Goal: Transaction & Acquisition: Purchase product/service

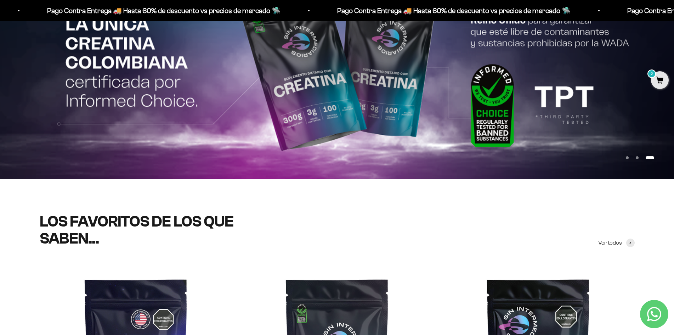
scroll to position [177, 0]
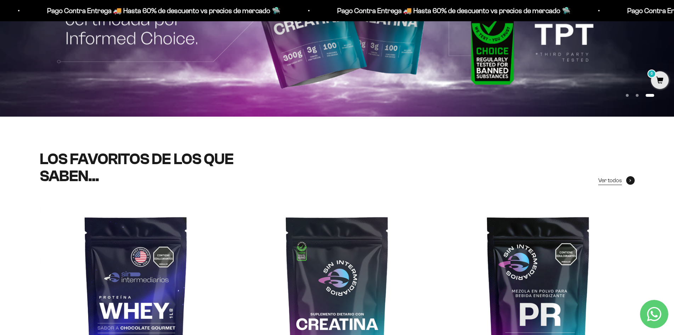
click at [632, 176] on span at bounding box center [630, 180] width 9 height 9
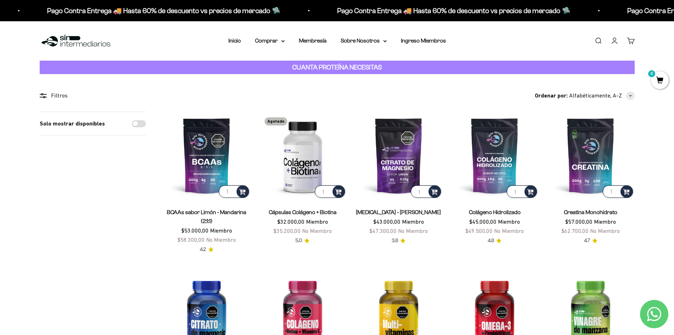
click at [61, 94] on div "Filtros" at bounding box center [93, 95] width 106 height 9
click at [45, 91] on div "Filtros" at bounding box center [93, 95] width 106 height 9
click at [41, 96] on icon at bounding box center [43, 95] width 7 height 5
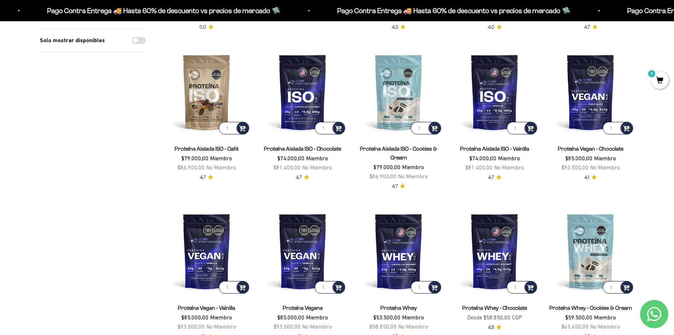
scroll to position [496, 0]
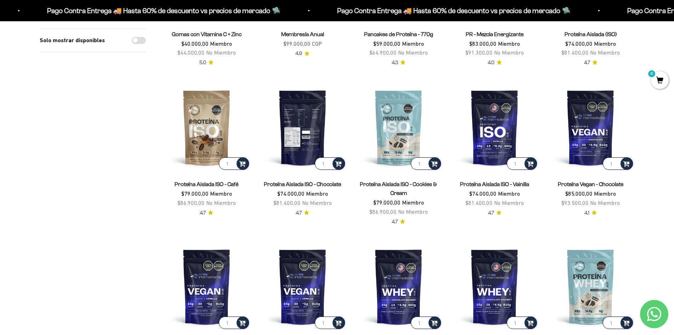
click at [298, 124] on img at bounding box center [302, 127] width 87 height 87
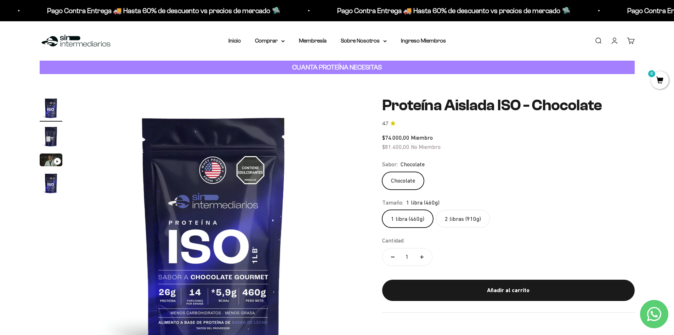
click at [455, 215] on label "2 libras (910g)" at bounding box center [463, 219] width 54 height 18
click at [382, 210] on input "2 libras (910g)" at bounding box center [382, 209] width 0 height 0
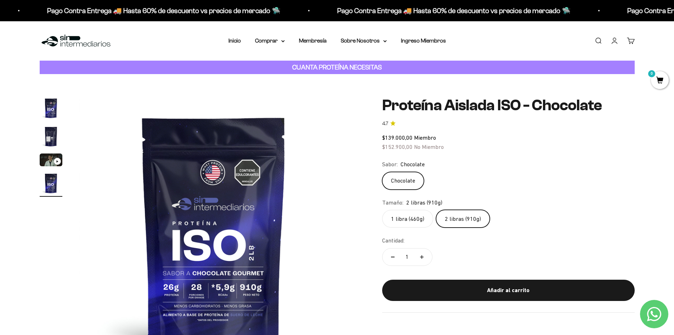
click at [407, 221] on label "1 libra (460g)" at bounding box center [407, 219] width 51 height 18
click at [382, 210] on input "1 libra (460g)" at bounding box center [382, 209] width 0 height 0
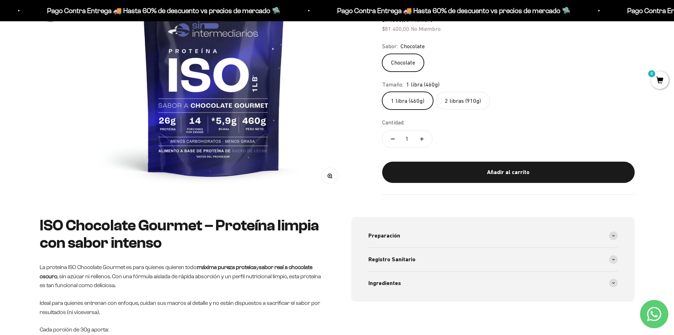
scroll to position [213, 0]
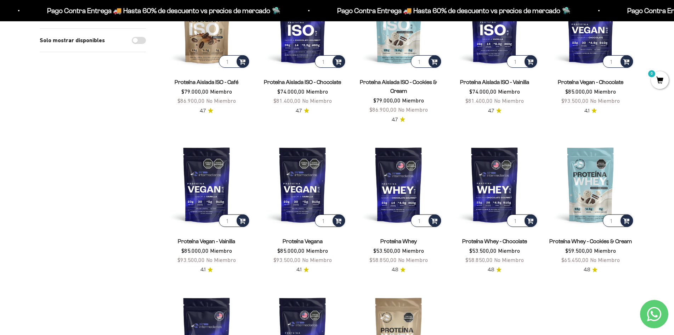
scroll to position [602, 0]
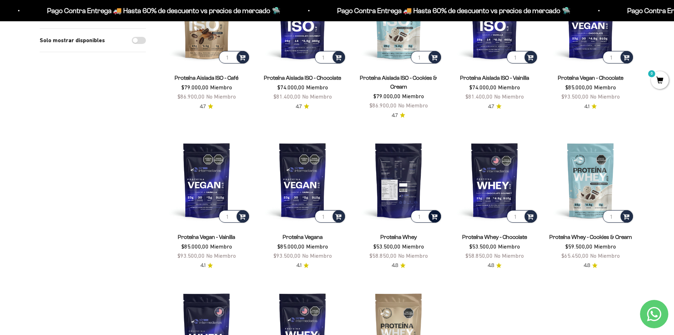
click at [436, 216] on span at bounding box center [434, 216] width 7 height 8
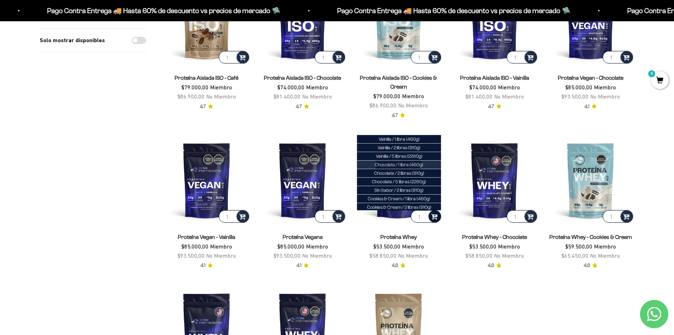
click at [403, 164] on span "Chocolate / 1 libra (460g)" at bounding box center [399, 164] width 49 height 5
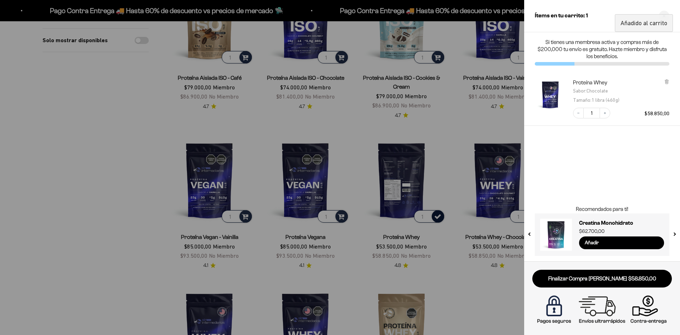
click at [441, 218] on div at bounding box center [340, 167] width 680 height 335
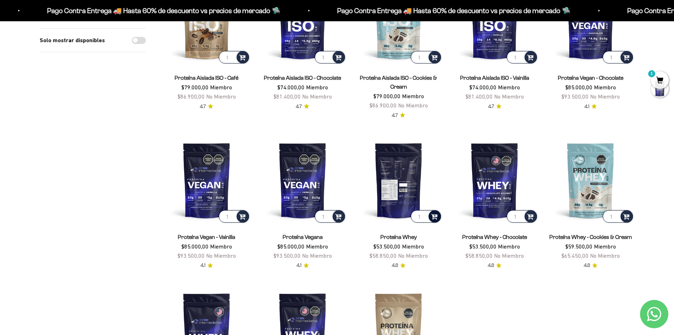
click at [435, 216] on span at bounding box center [434, 216] width 7 height 8
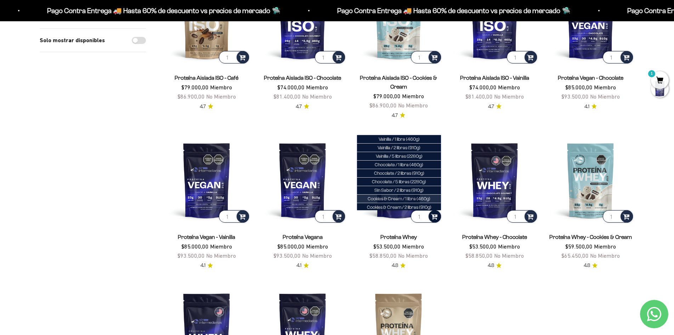
click at [395, 195] on li "Cookies & Cream / 1 libra (460g)" at bounding box center [399, 198] width 84 height 9
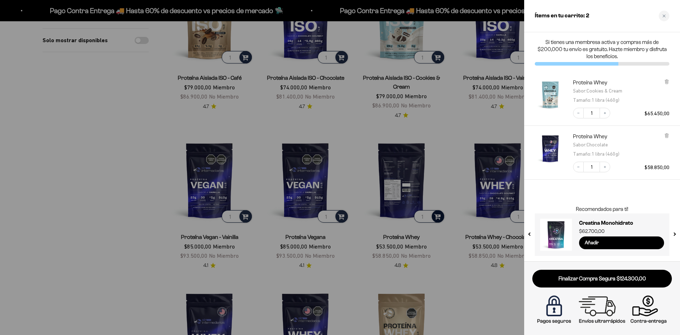
click at [482, 270] on div at bounding box center [340, 167] width 680 height 335
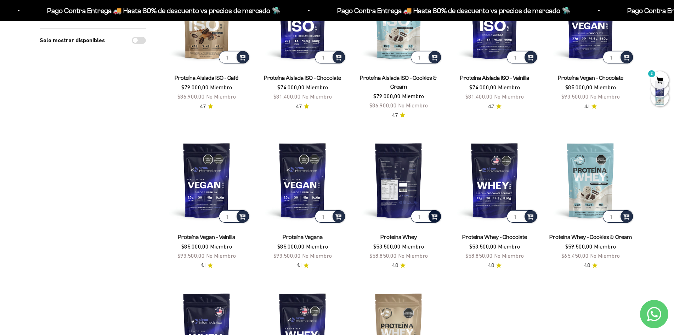
click at [660, 71] on span "2" at bounding box center [660, 80] width 18 height 18
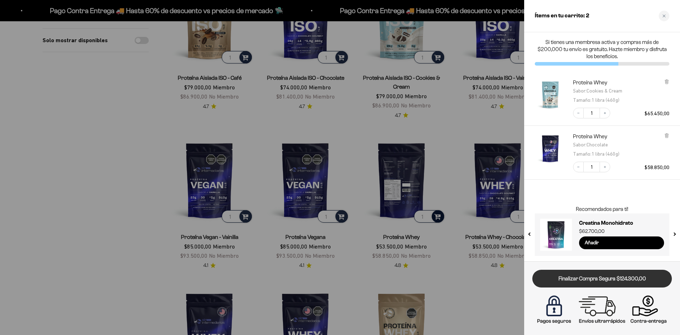
click at [637, 279] on link "Finalizar Compra Segura $124.300,00" at bounding box center [602, 279] width 140 height 18
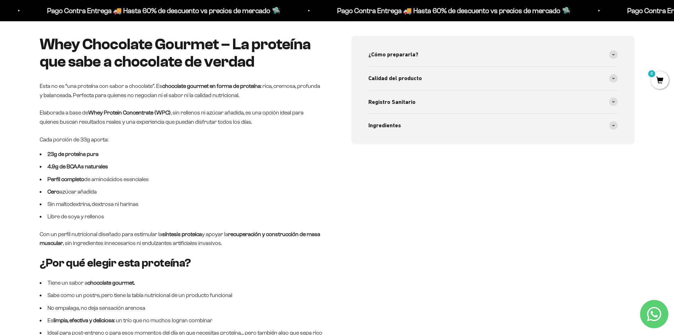
scroll to position [354, 0]
